Goal: Task Accomplishment & Management: Use online tool/utility

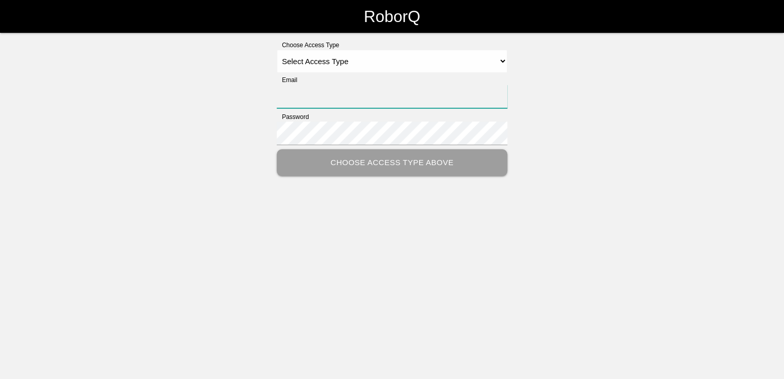
type input "[PERSON_NAME][EMAIL_ADDRESS][PERSON_NAME][DOMAIN_NAME]"
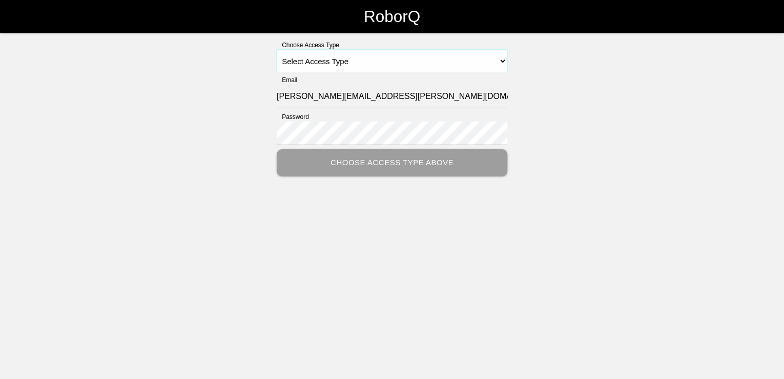
click at [507, 66] on select "Select Access Type Admin Customer Supervisor Worker" at bounding box center [392, 61] width 231 height 23
select select "Customer"
click at [277, 50] on select "Select Access Type Admin Customer Supervisor Worker" at bounding box center [392, 61] width 231 height 23
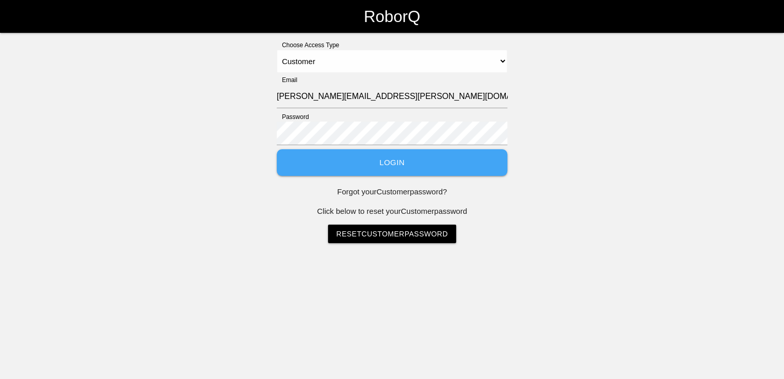
click at [374, 161] on button "Login" at bounding box center [392, 162] width 231 height 27
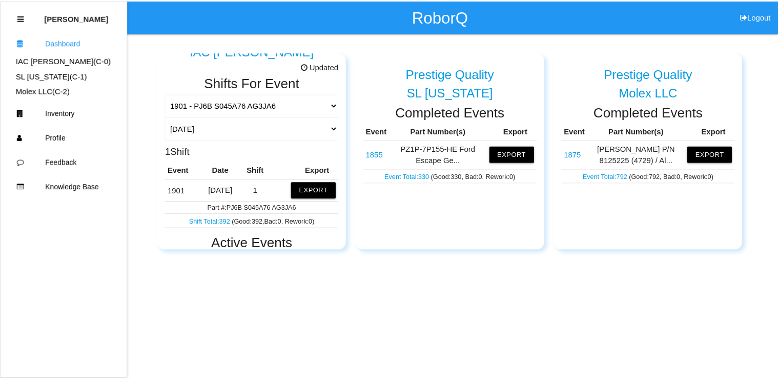
scroll to position [123, 0]
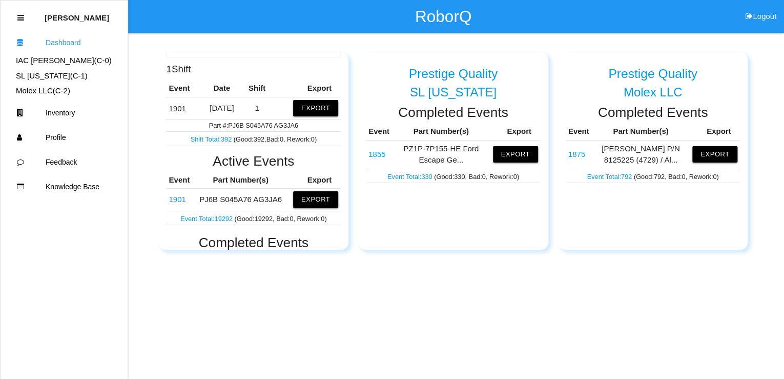
click at [184, 199] on link "1901" at bounding box center [177, 199] width 17 height 9
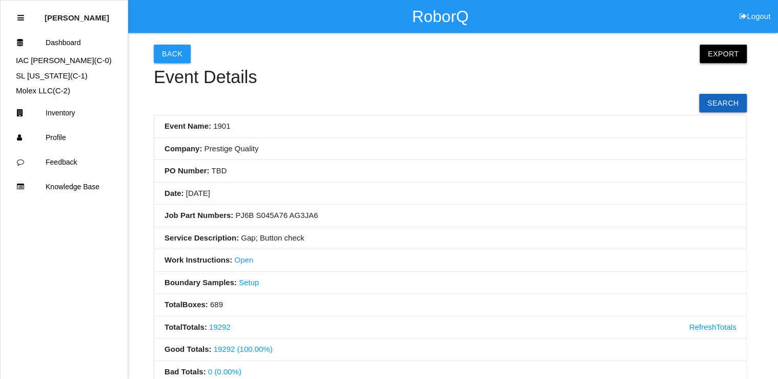
click at [732, 47] on button "Export" at bounding box center [723, 54] width 47 height 18
click at [714, 55] on link "Export Excel" at bounding box center [713, 57] width 59 height 24
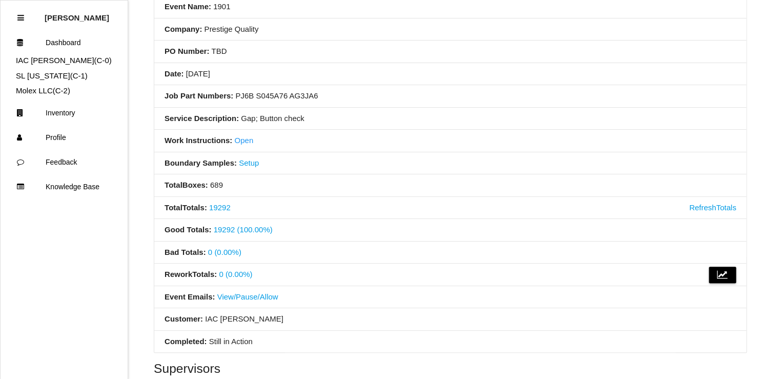
scroll to position [205, 0]
